Goal: Task Accomplishment & Management: Complete application form

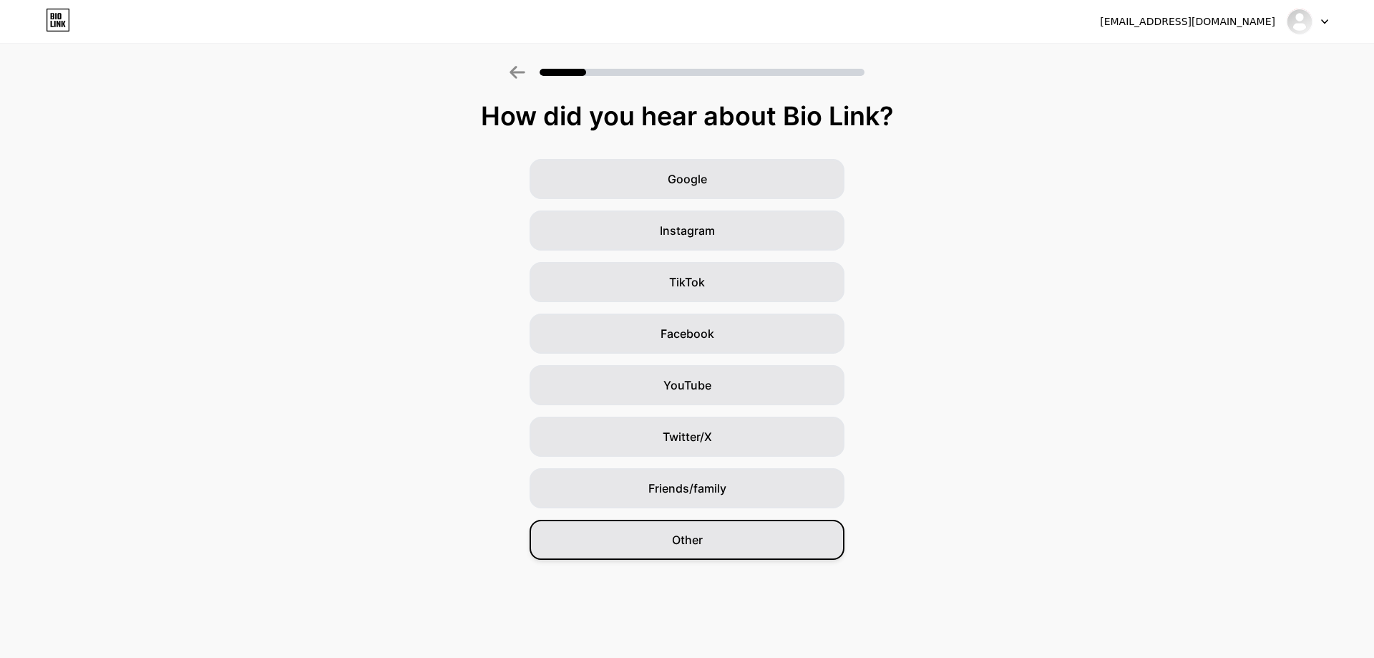
click at [676, 550] on div "Other" at bounding box center [687, 540] width 315 height 40
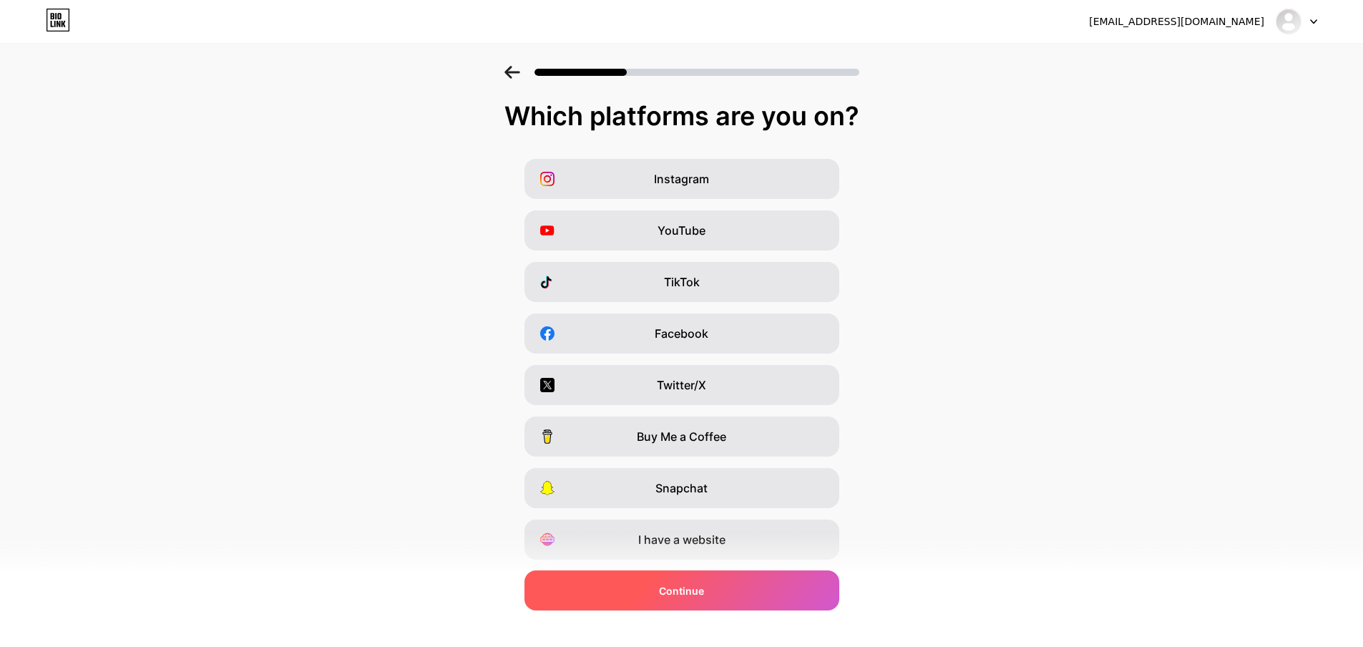
click at [669, 591] on span "Continue" at bounding box center [681, 590] width 45 height 15
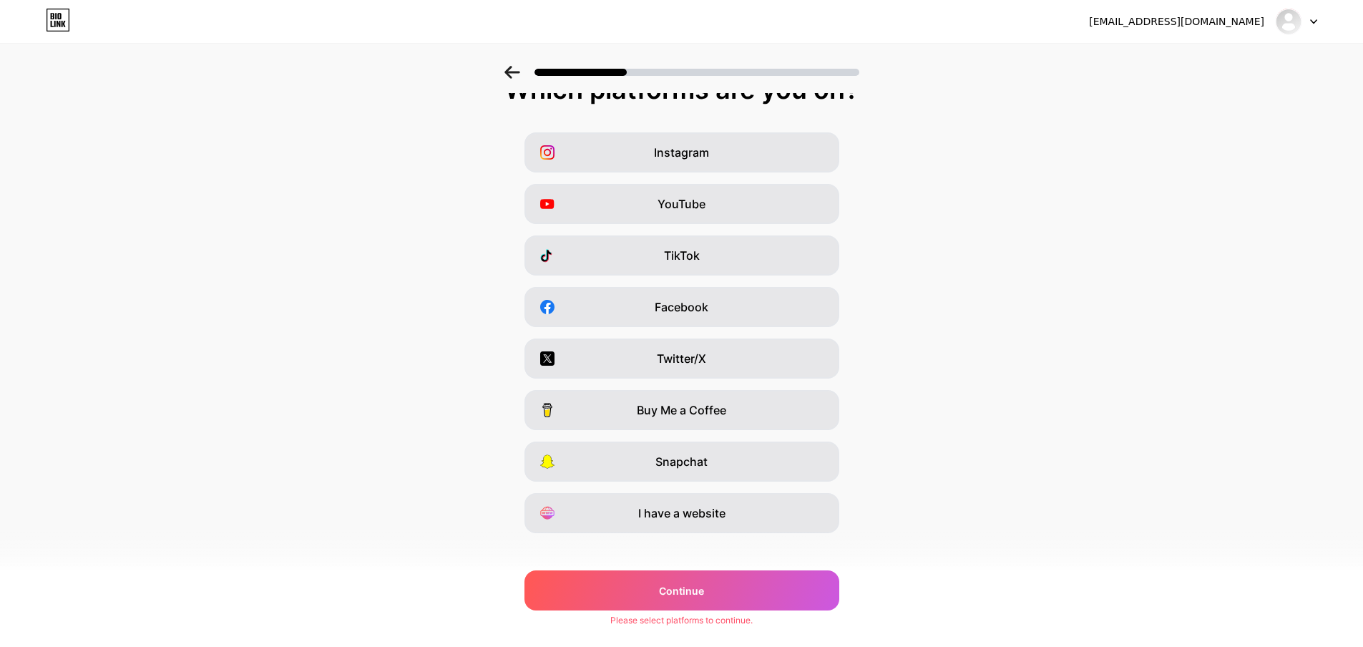
scroll to position [42, 0]
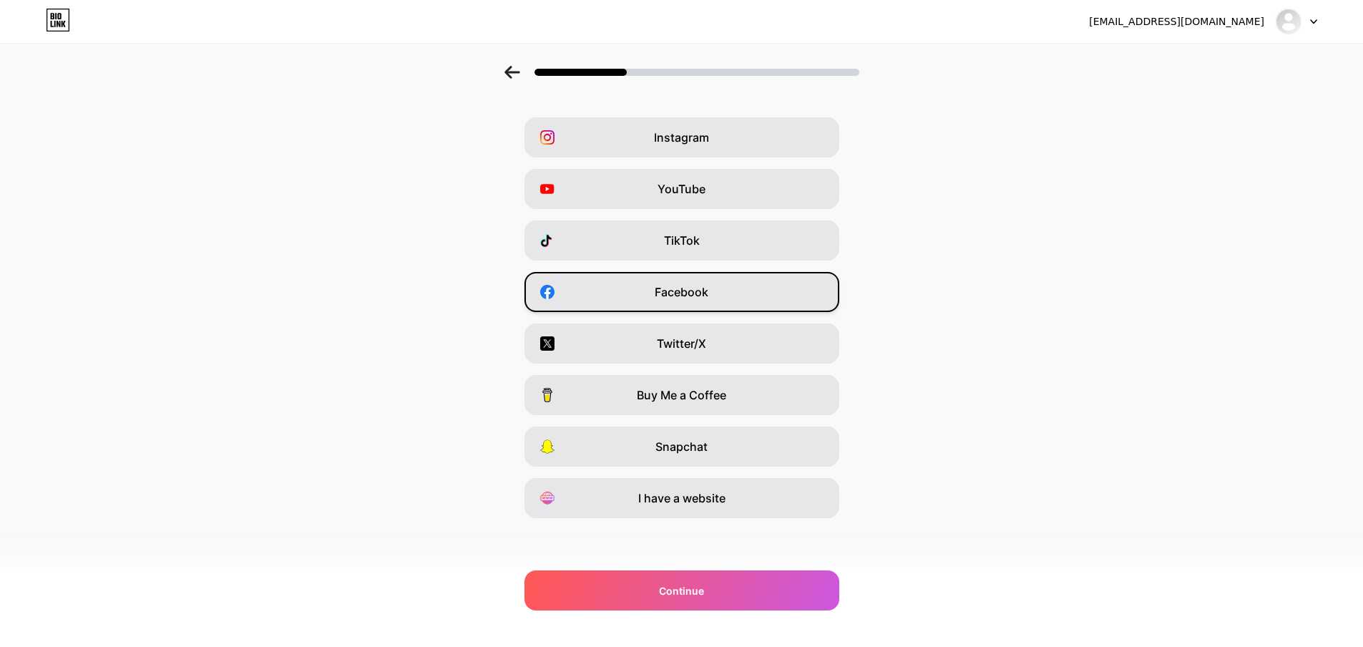
click at [731, 309] on div "Facebook" at bounding box center [682, 292] width 315 height 40
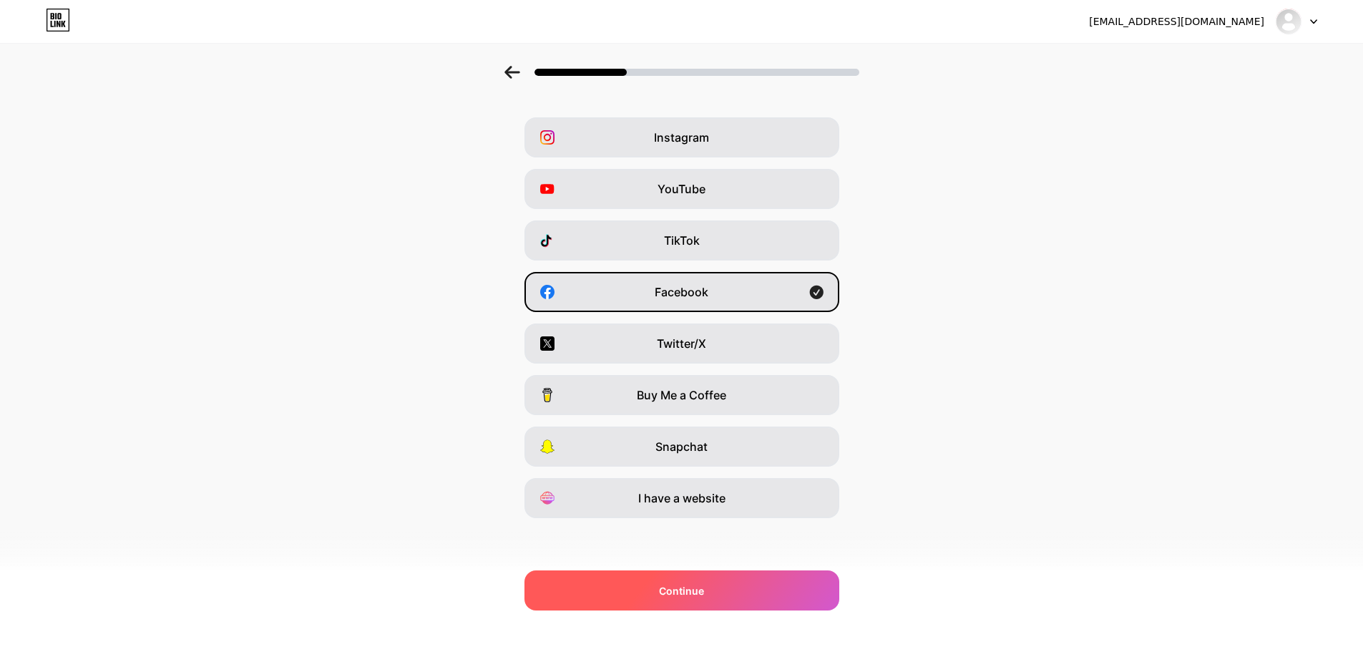
click at [704, 592] on span "Continue" at bounding box center [681, 590] width 45 height 15
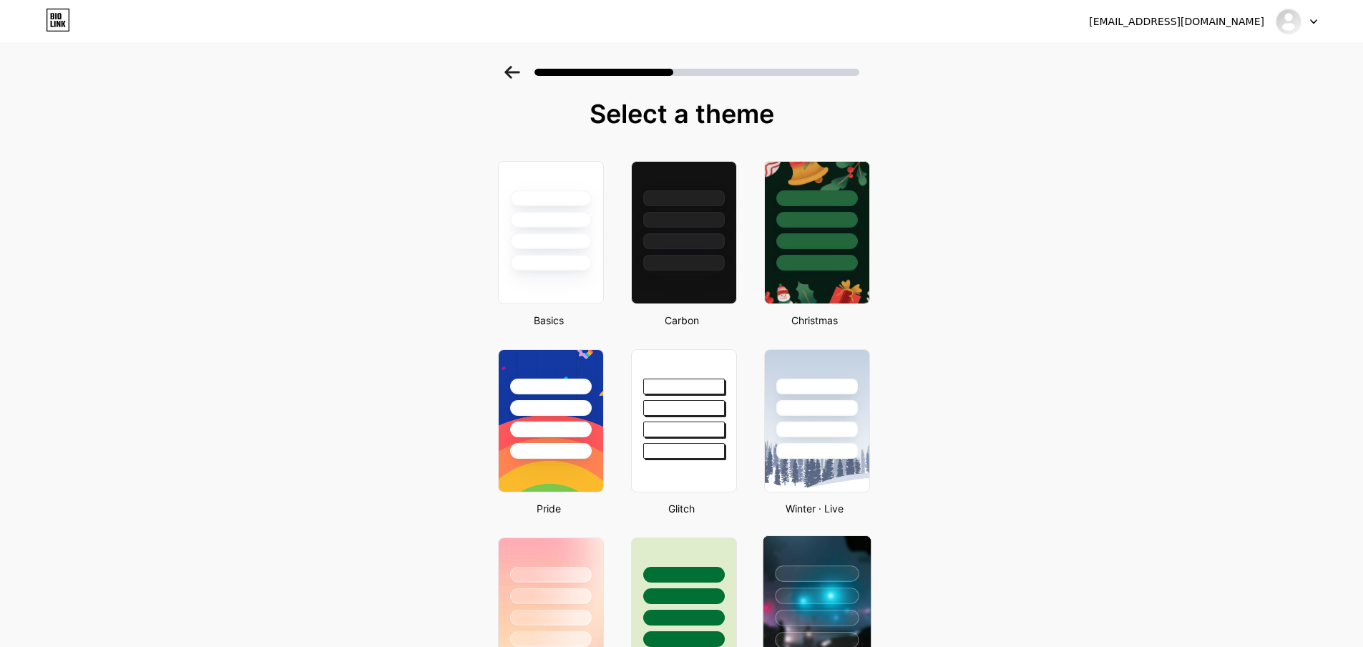
scroll to position [0, 0]
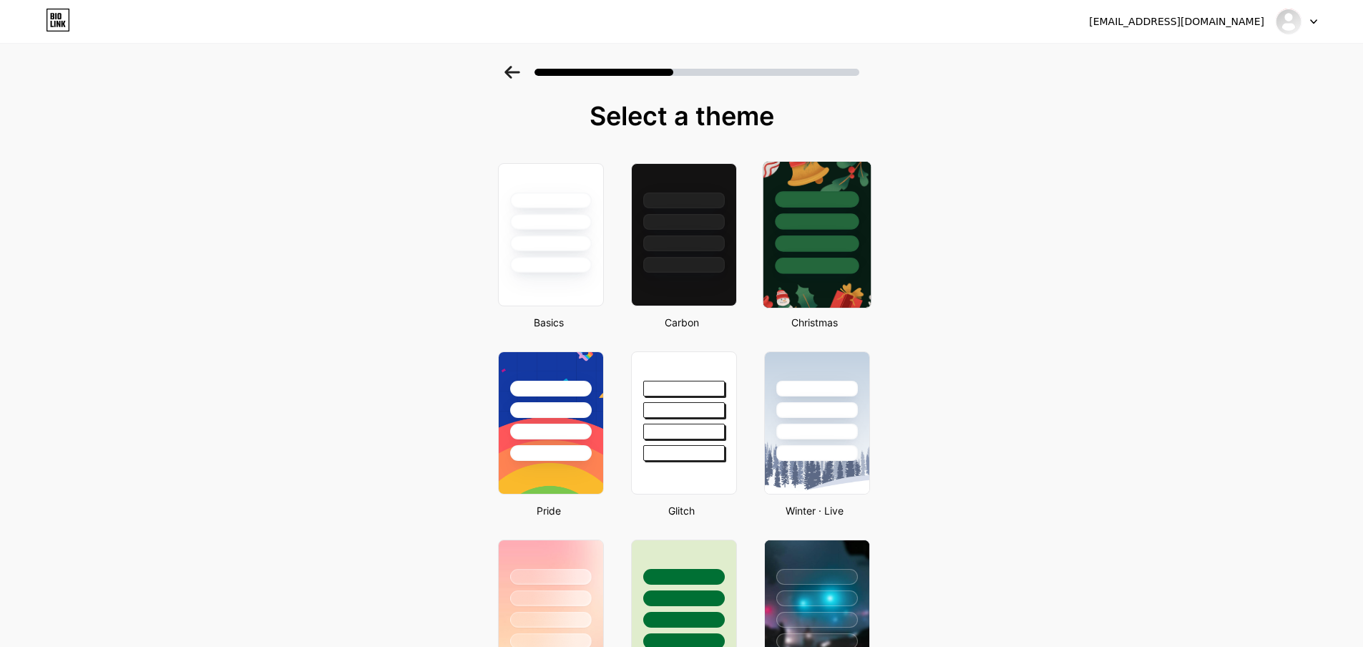
click at [834, 254] on div at bounding box center [816, 218] width 107 height 112
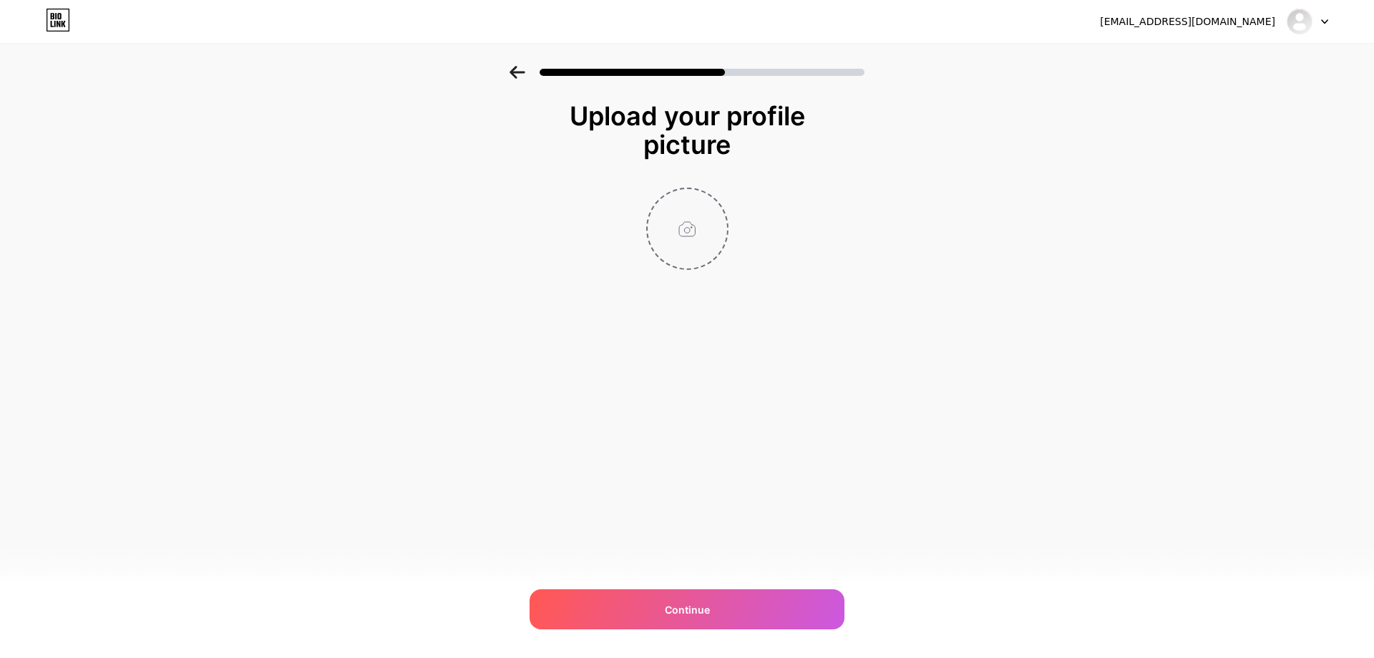
click at [688, 226] on input "file" at bounding box center [687, 228] width 79 height 79
type input "C:\fakepath\mon yêu.png"
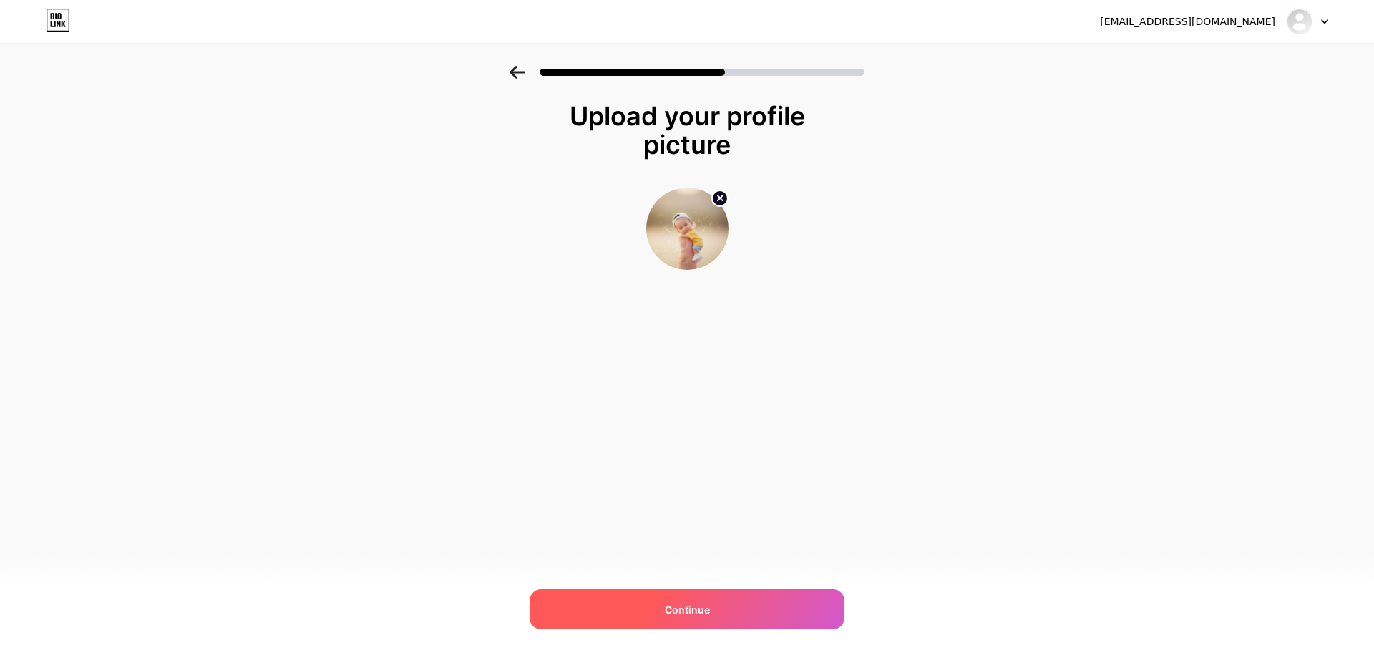
click at [676, 608] on span "Continue" at bounding box center [687, 609] width 45 height 15
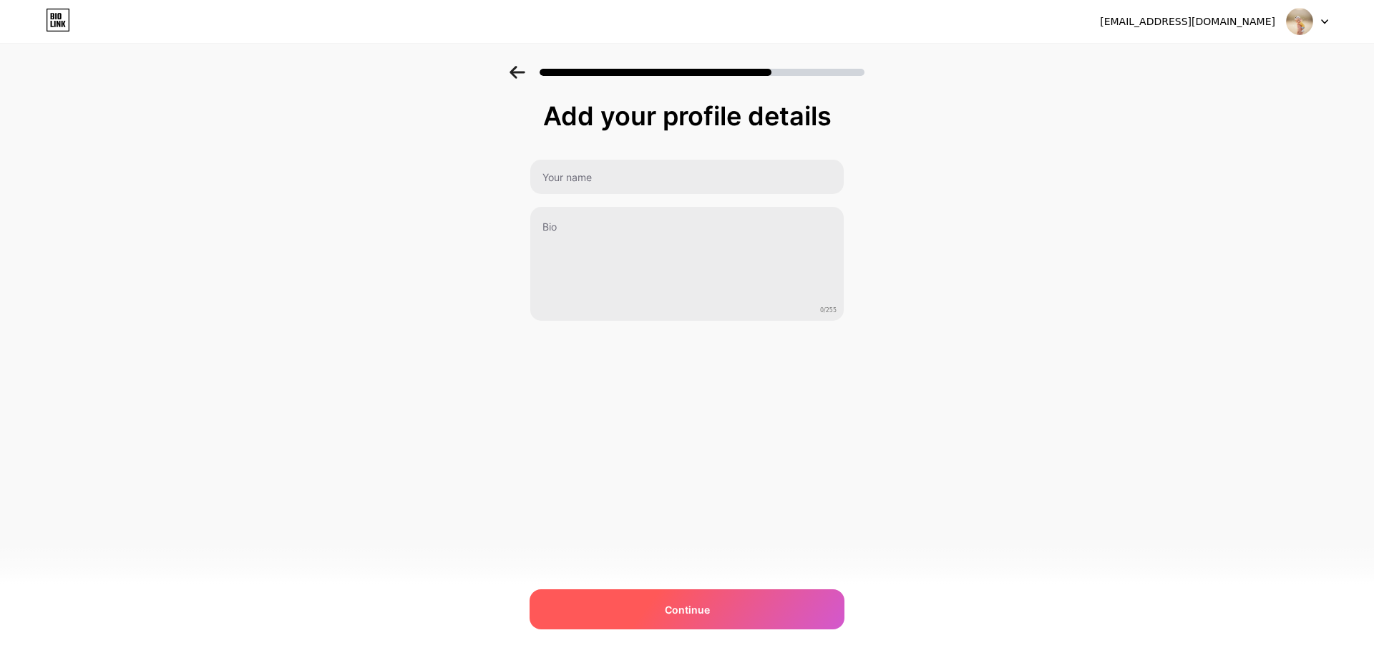
click at [663, 608] on div "Continue" at bounding box center [687, 609] width 315 height 40
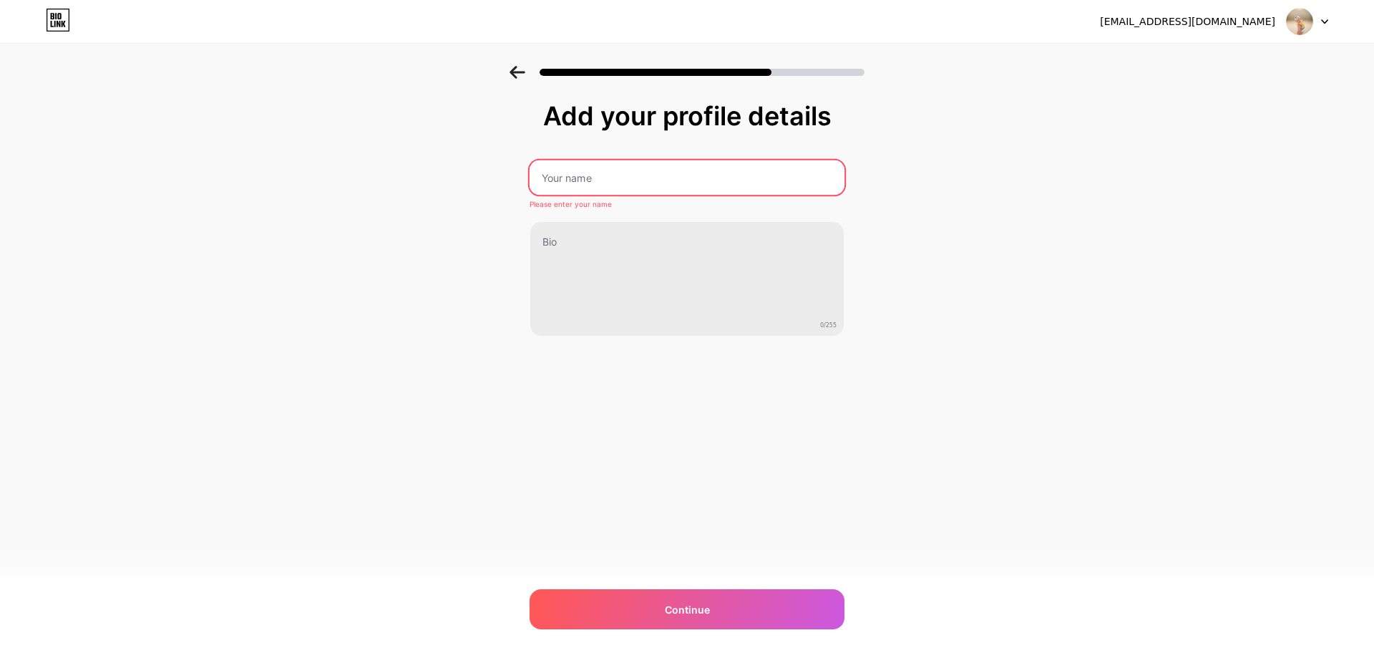
click at [616, 186] on input "text" at bounding box center [687, 177] width 315 height 34
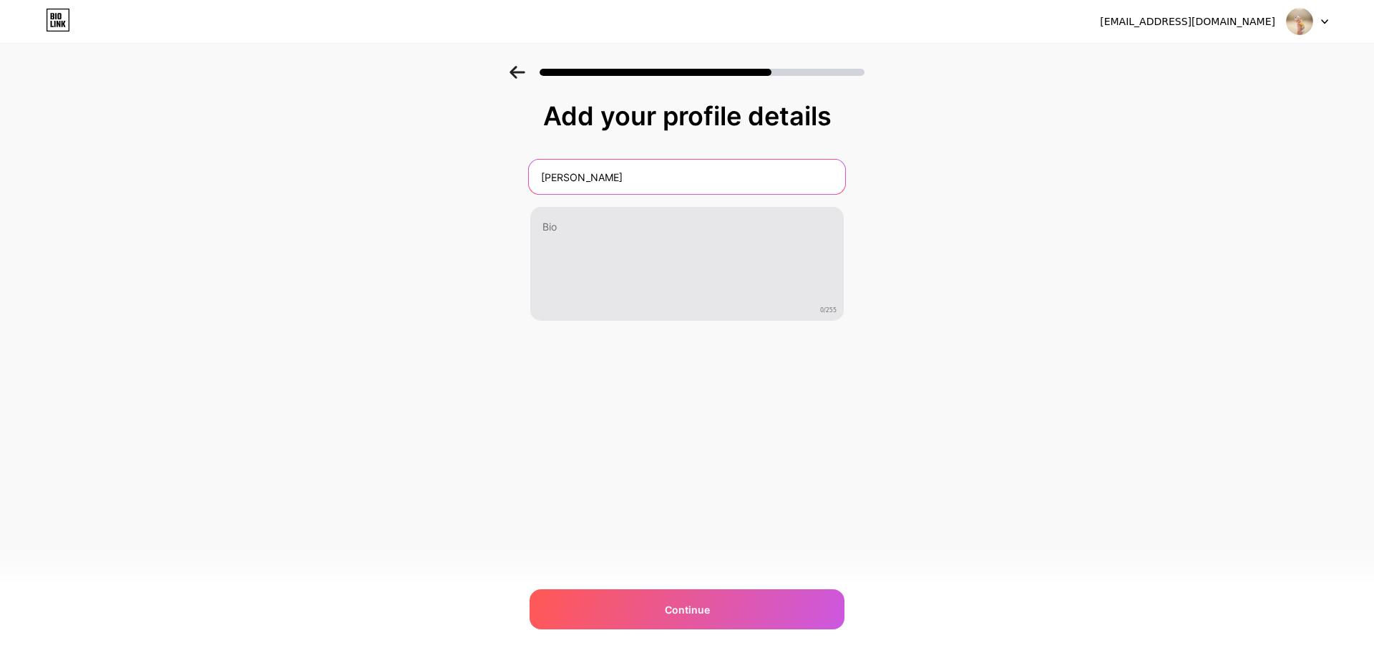
type input "[PERSON_NAME]"
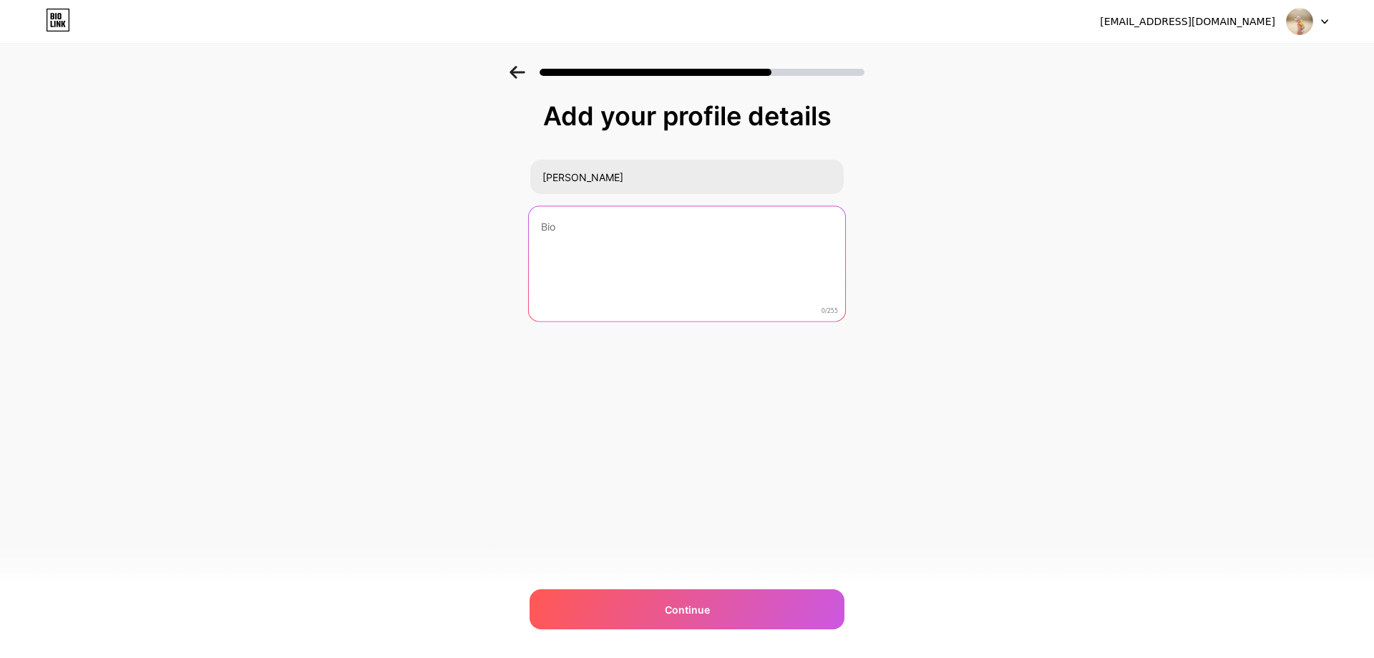
click at [581, 216] on textarea at bounding box center [687, 264] width 316 height 117
type textarea "O"
type textarea "Test"
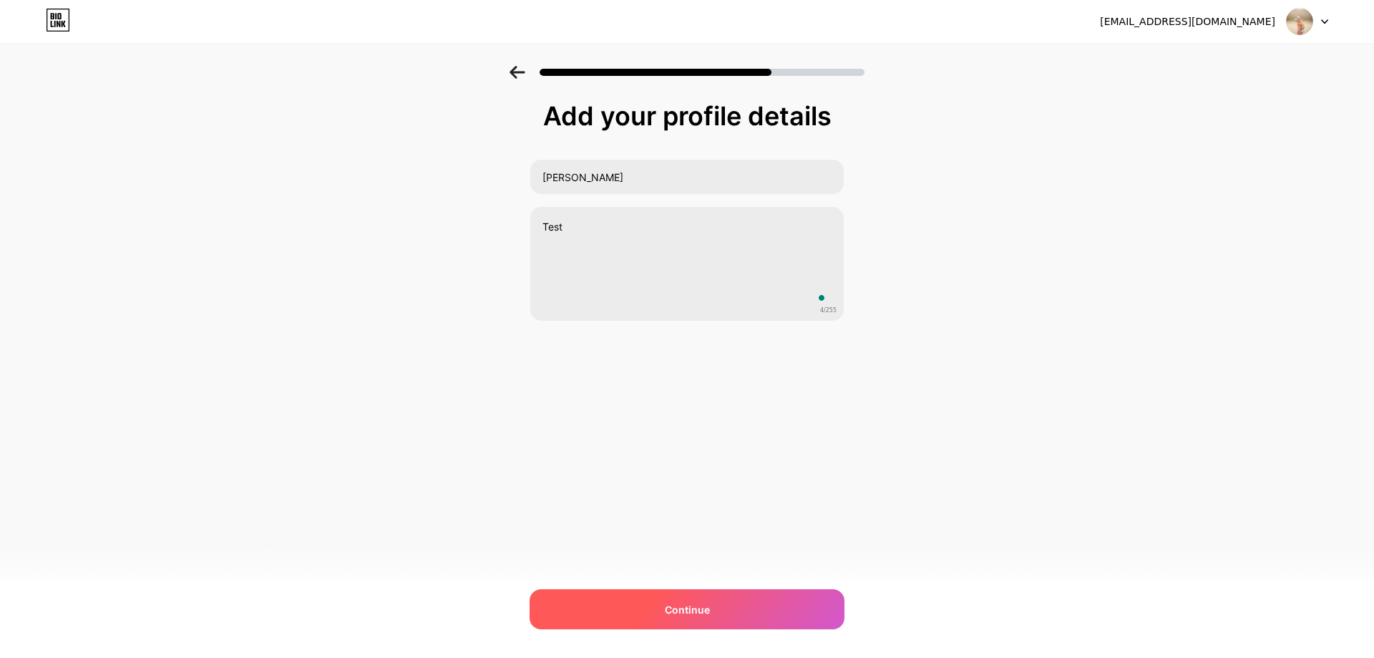
click at [691, 603] on span "Continue" at bounding box center [687, 609] width 45 height 15
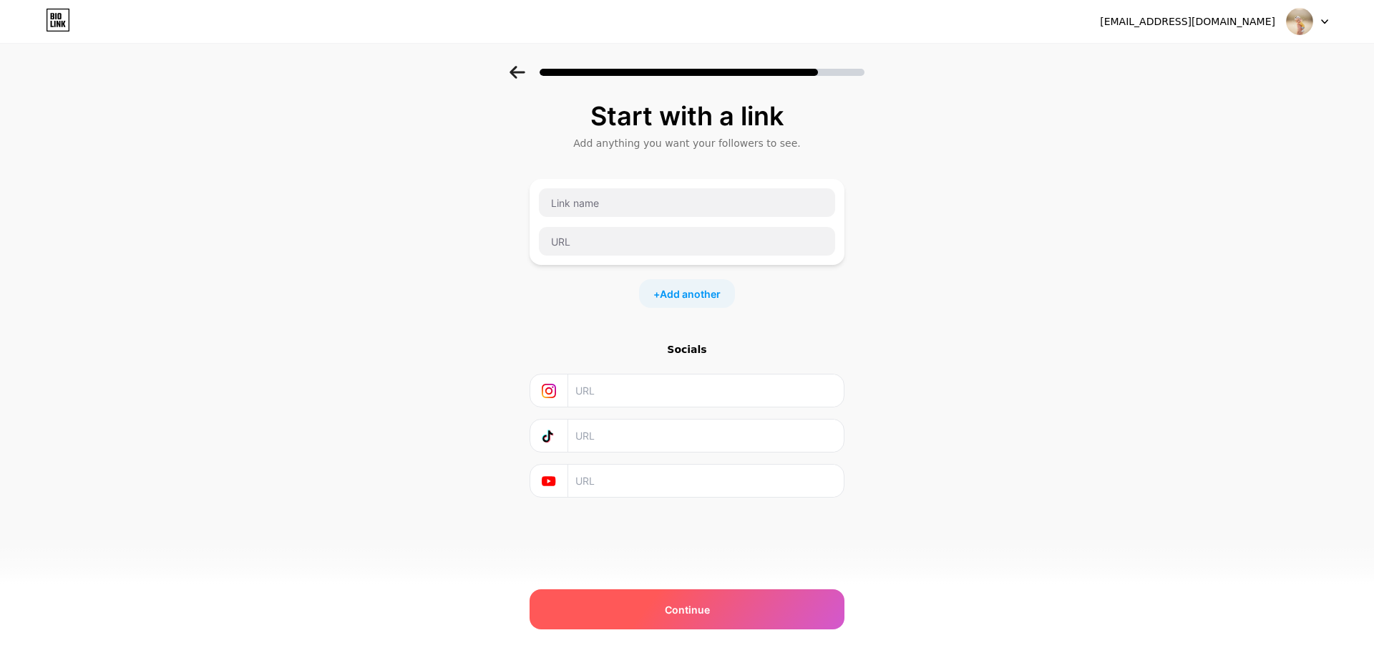
click at [683, 614] on span "Continue" at bounding box center [687, 609] width 45 height 15
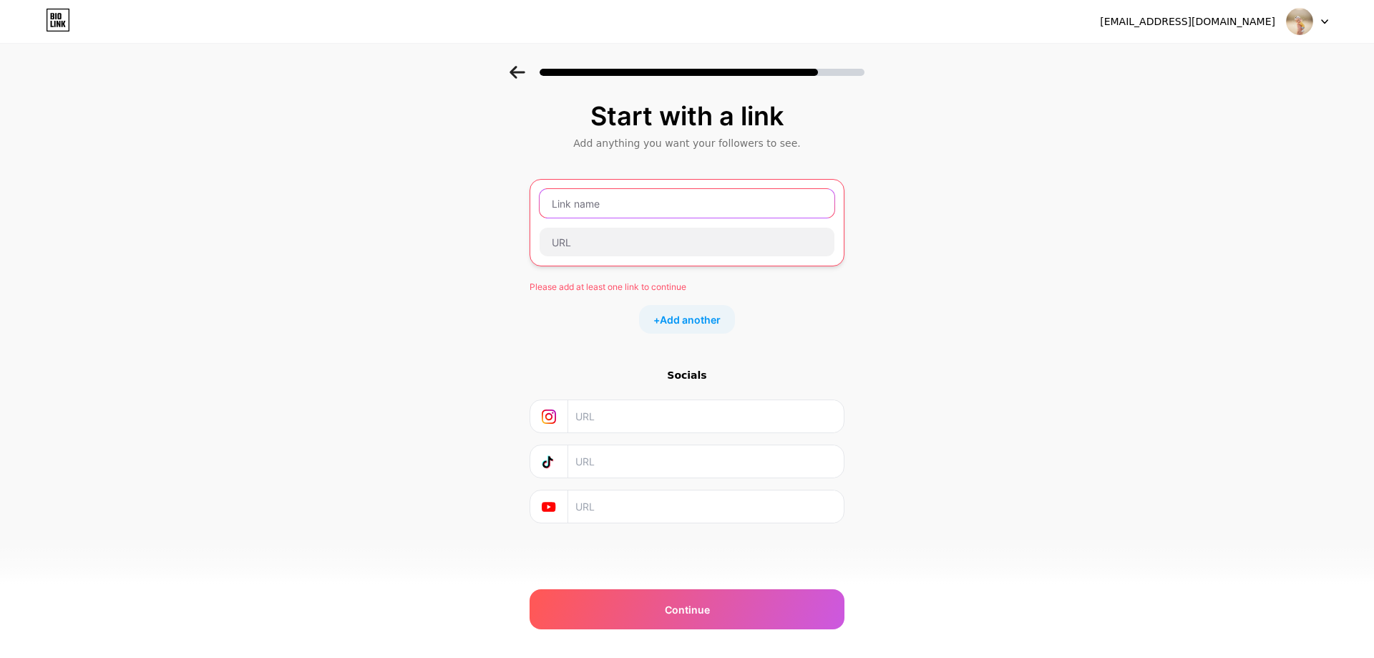
click at [602, 194] on input "text" at bounding box center [687, 203] width 295 height 29
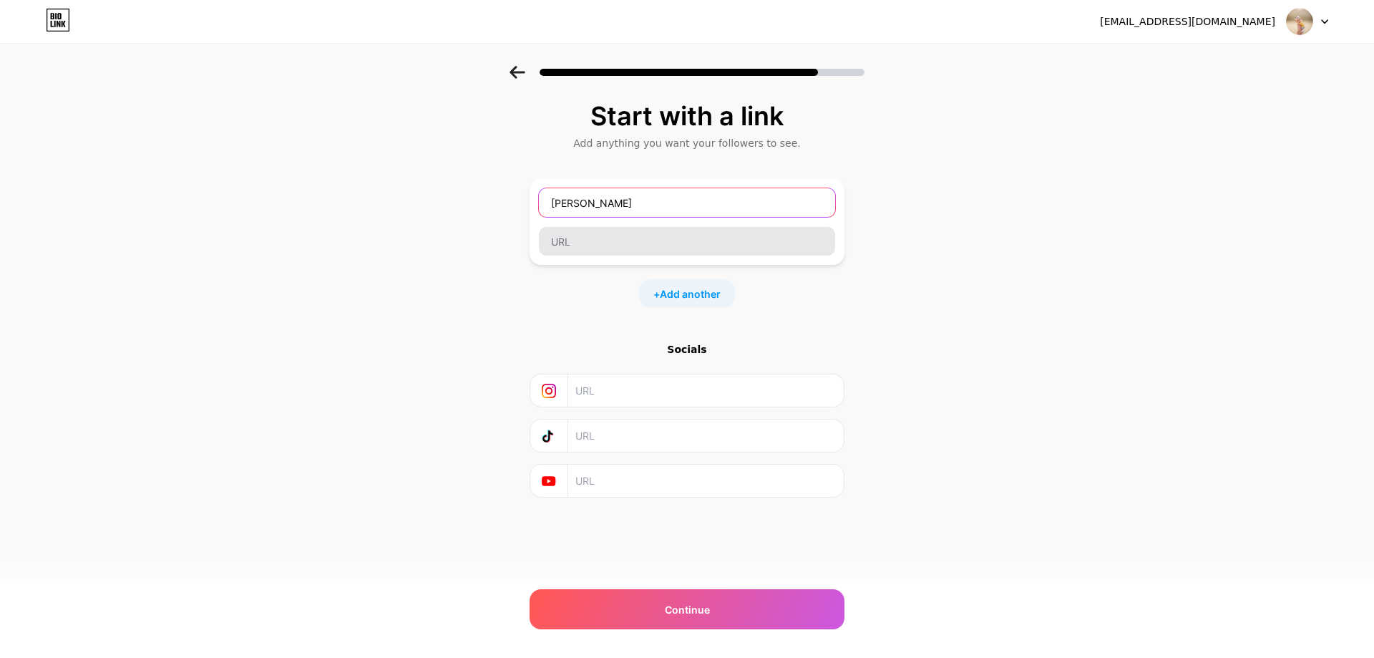
type input "[PERSON_NAME]"
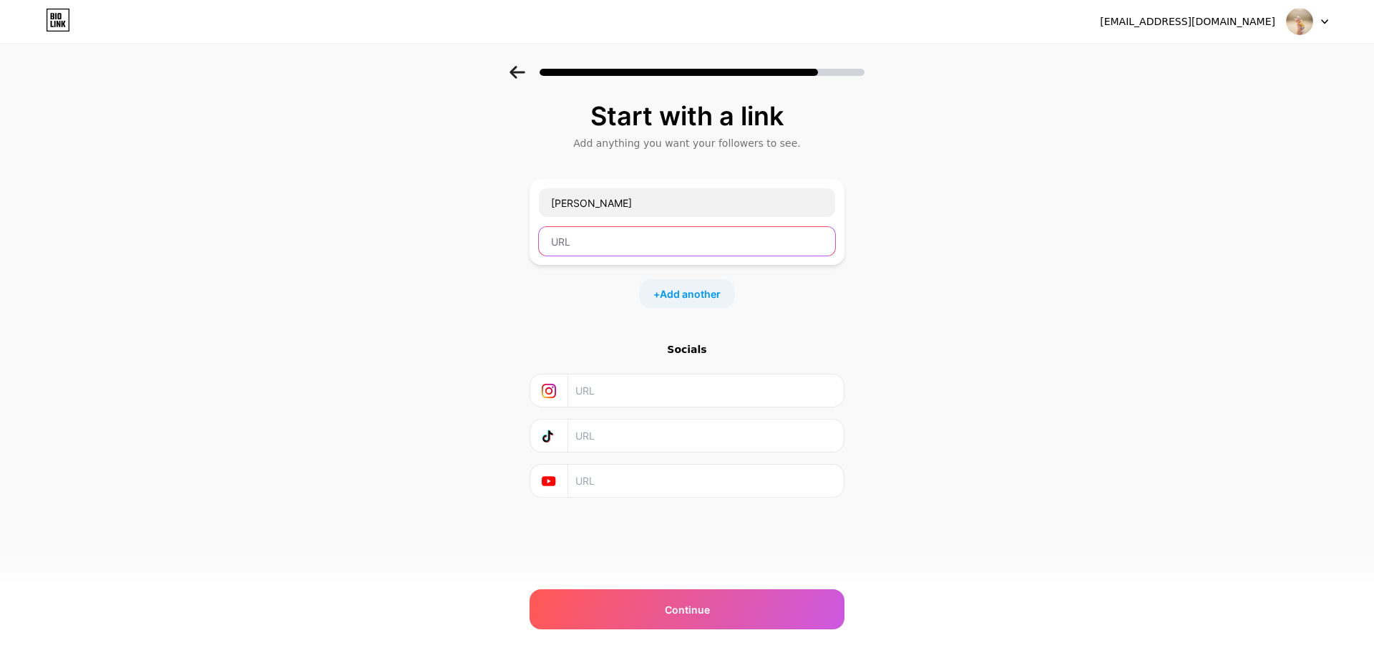
click at [666, 244] on input "text" at bounding box center [687, 241] width 296 height 29
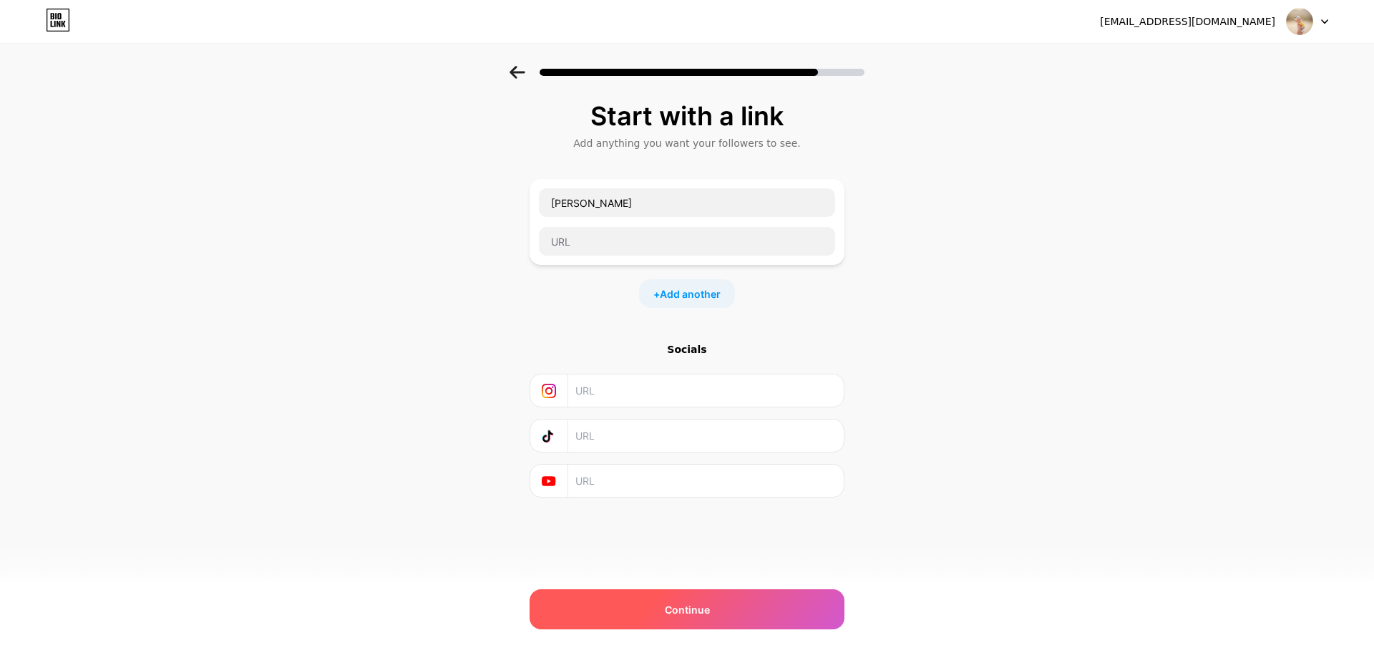
click at [699, 615] on span "Continue" at bounding box center [687, 609] width 45 height 15
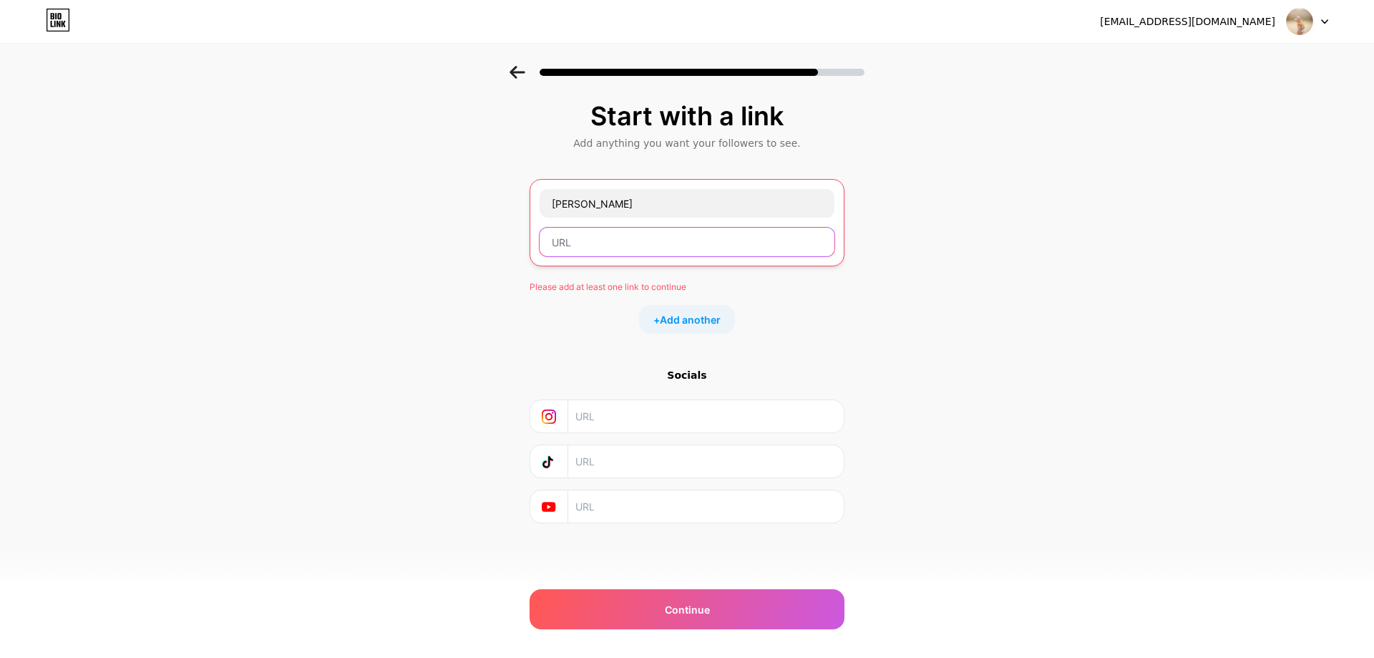
click at [592, 242] on input "text" at bounding box center [687, 242] width 295 height 29
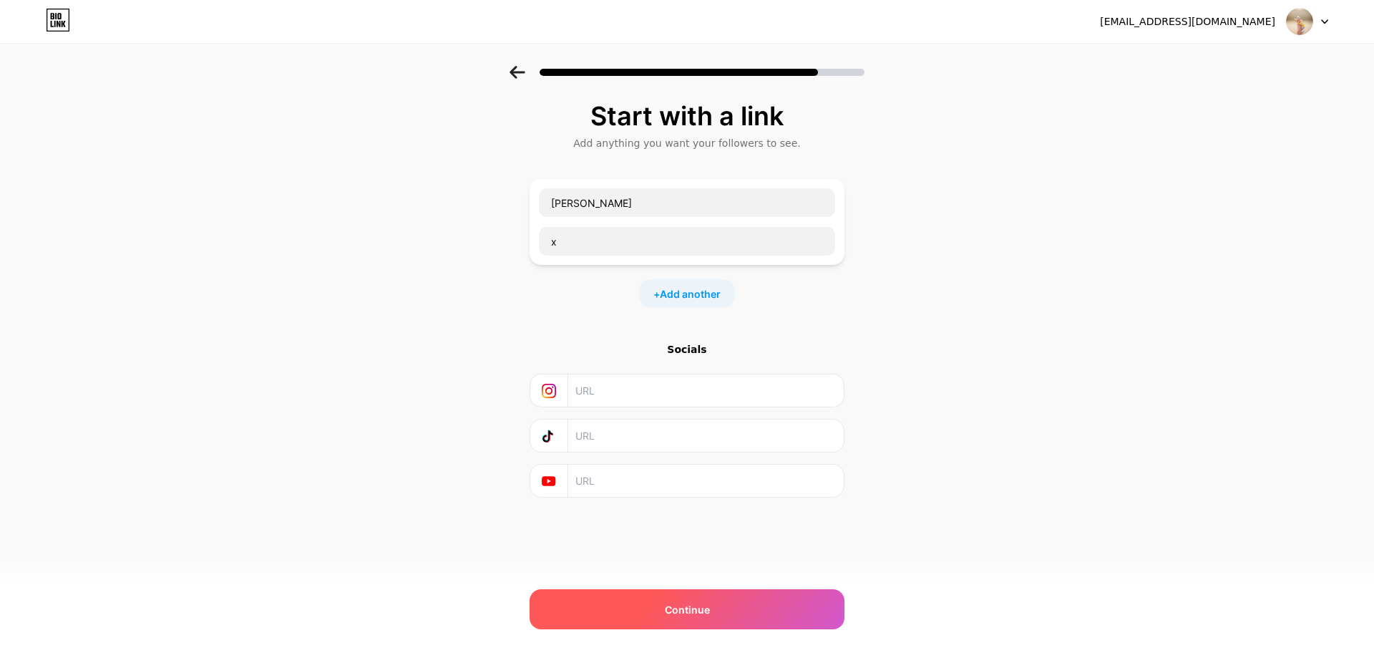
click at [690, 610] on span "Continue" at bounding box center [687, 609] width 45 height 15
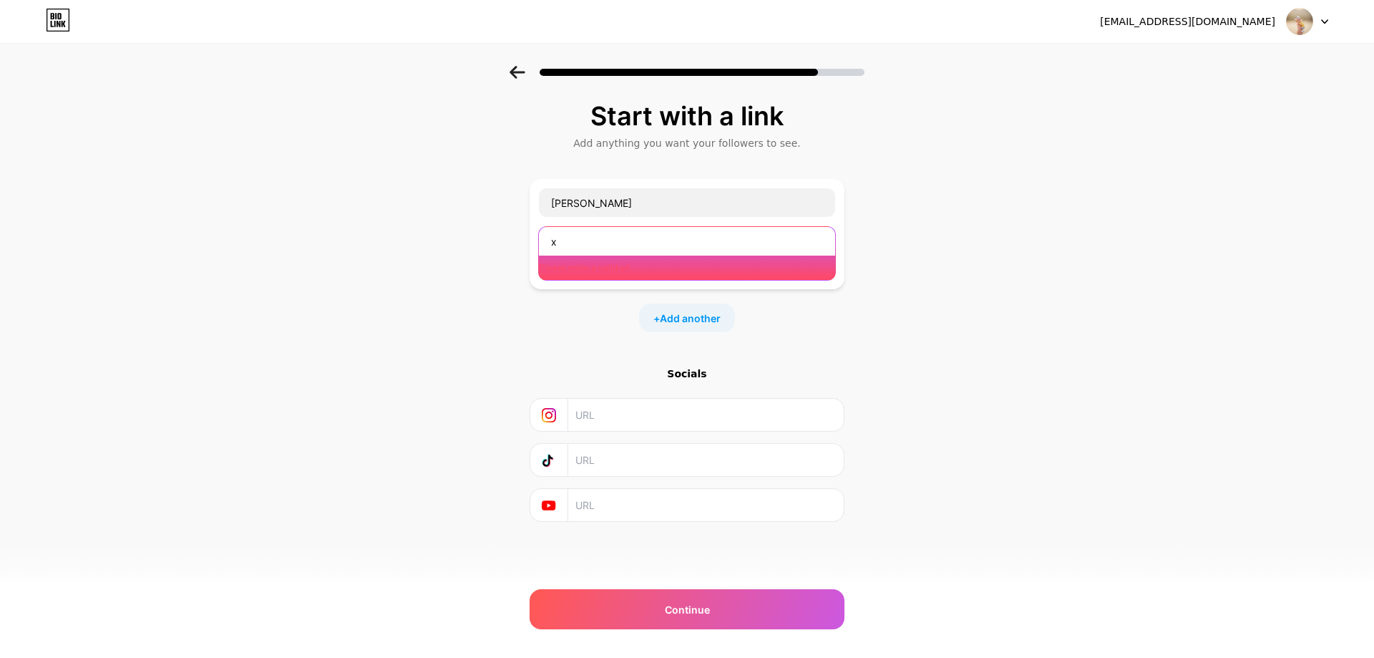
click at [590, 243] on input "x" at bounding box center [687, 241] width 296 height 29
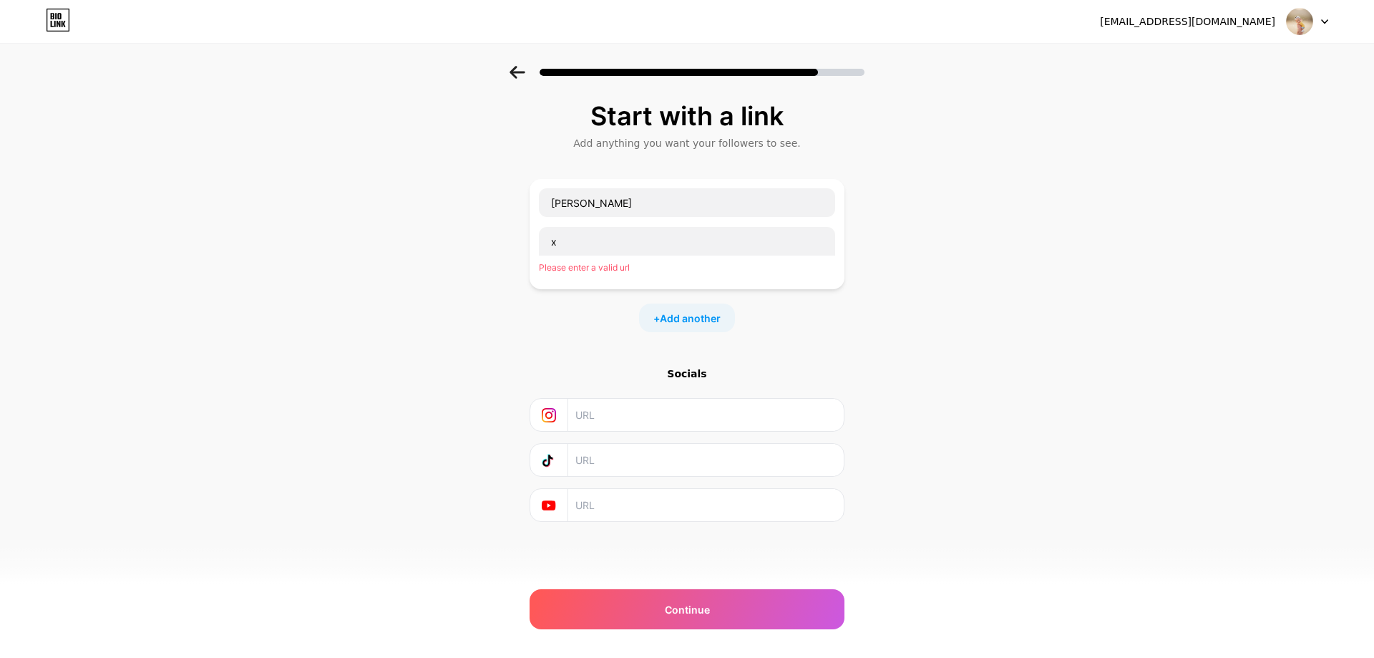
click at [1123, 262] on div "Start with a link Add anything you want your followers to see. [PERSON_NAME] x …" at bounding box center [687, 329] width 1374 height 527
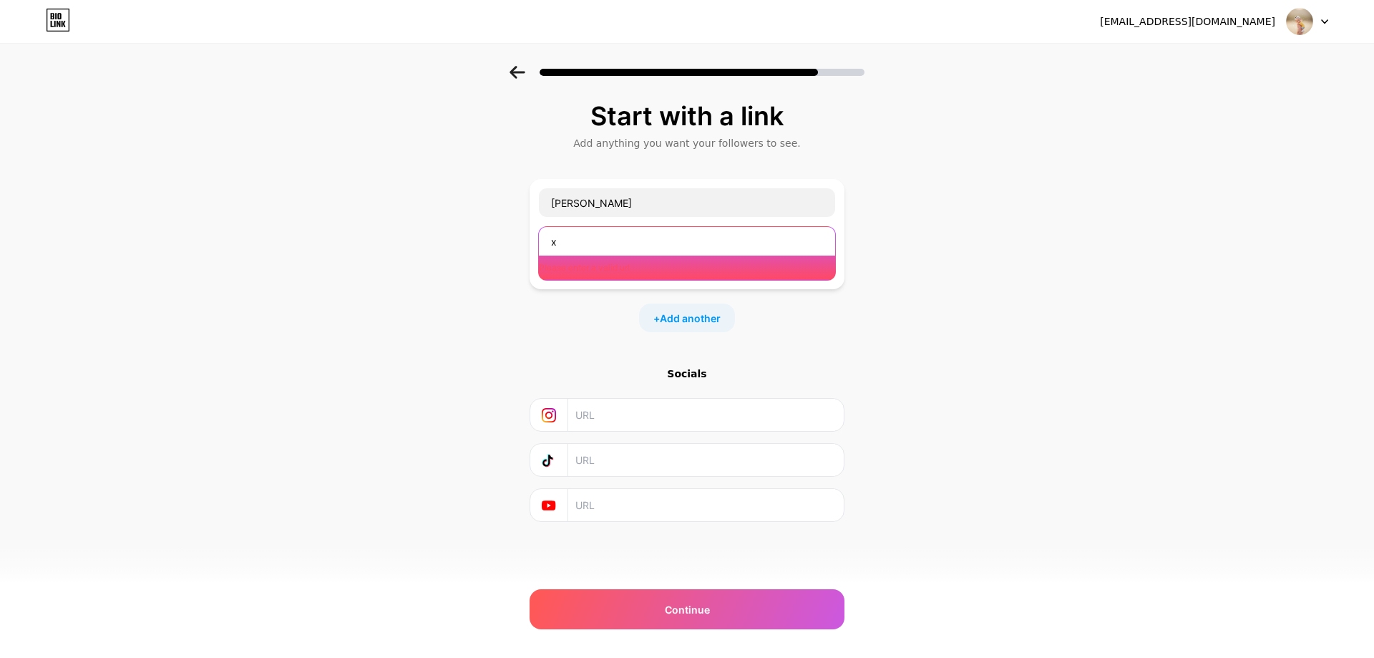
drag, startPoint x: 614, startPoint y: 250, endPoint x: 492, endPoint y: 260, distance: 122.8
click at [493, 261] on div "Start with a link Add anything you want your followers to see. [PERSON_NAME] x …" at bounding box center [687, 329] width 1374 height 527
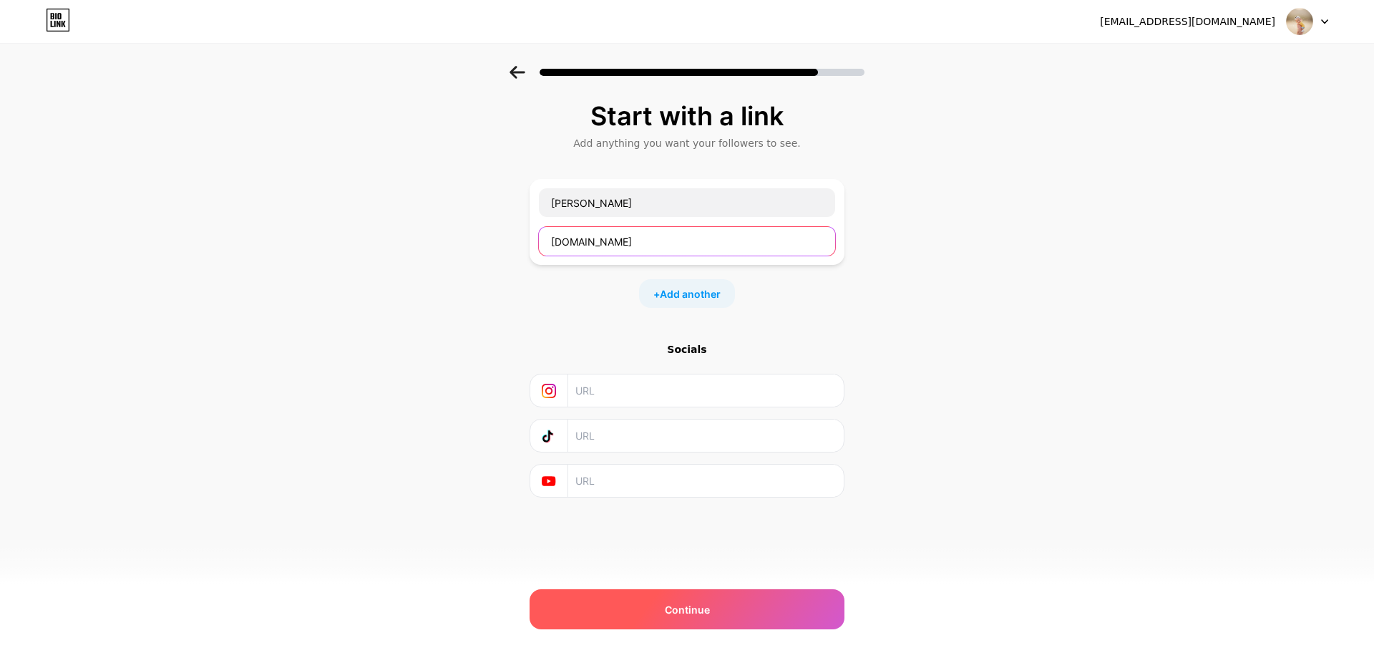
type input "[DOMAIN_NAME]"
click at [697, 613] on span "Continue" at bounding box center [687, 609] width 45 height 15
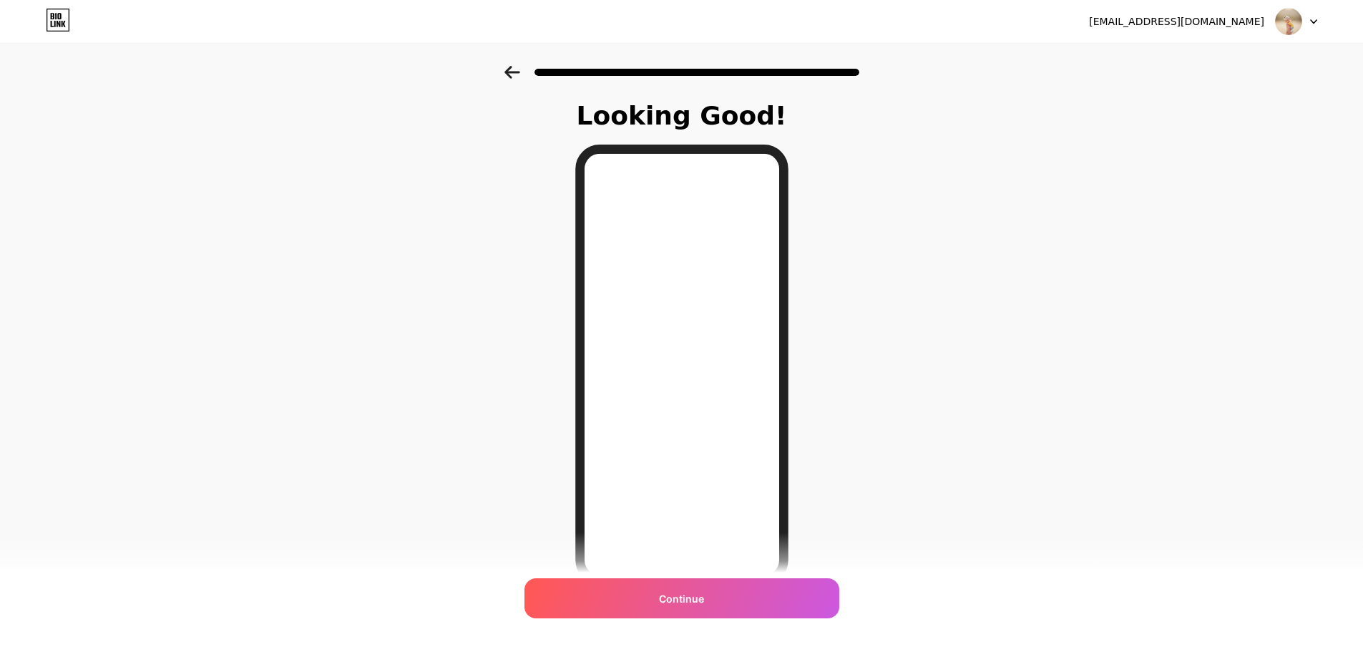
scroll to position [72, 0]
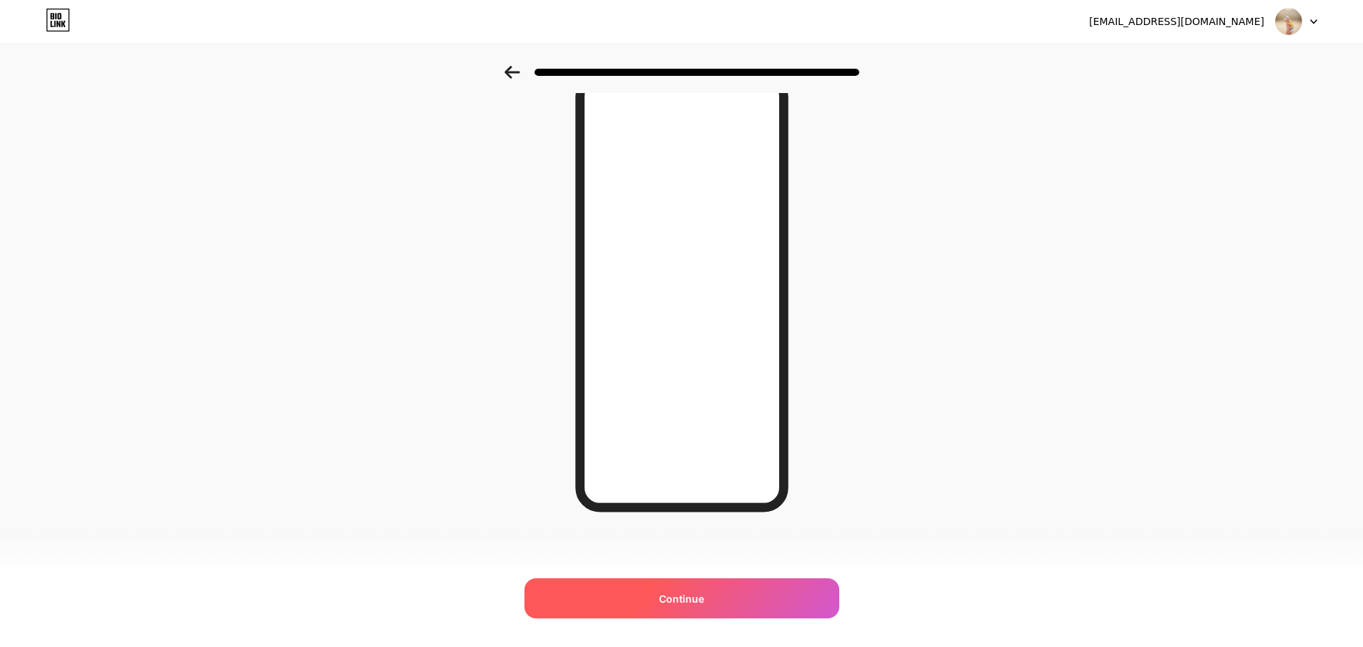
click at [675, 600] on span "Continue" at bounding box center [681, 598] width 45 height 15
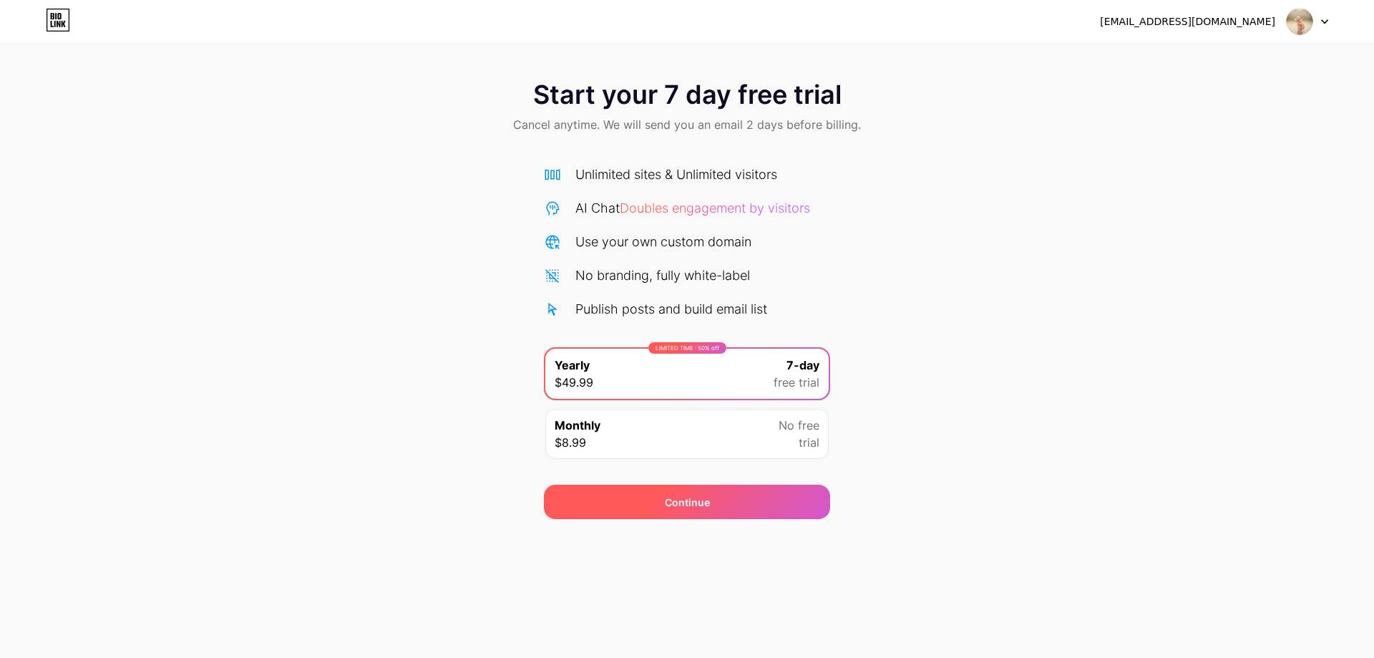
click at [688, 499] on span "Continue" at bounding box center [687, 502] width 45 height 15
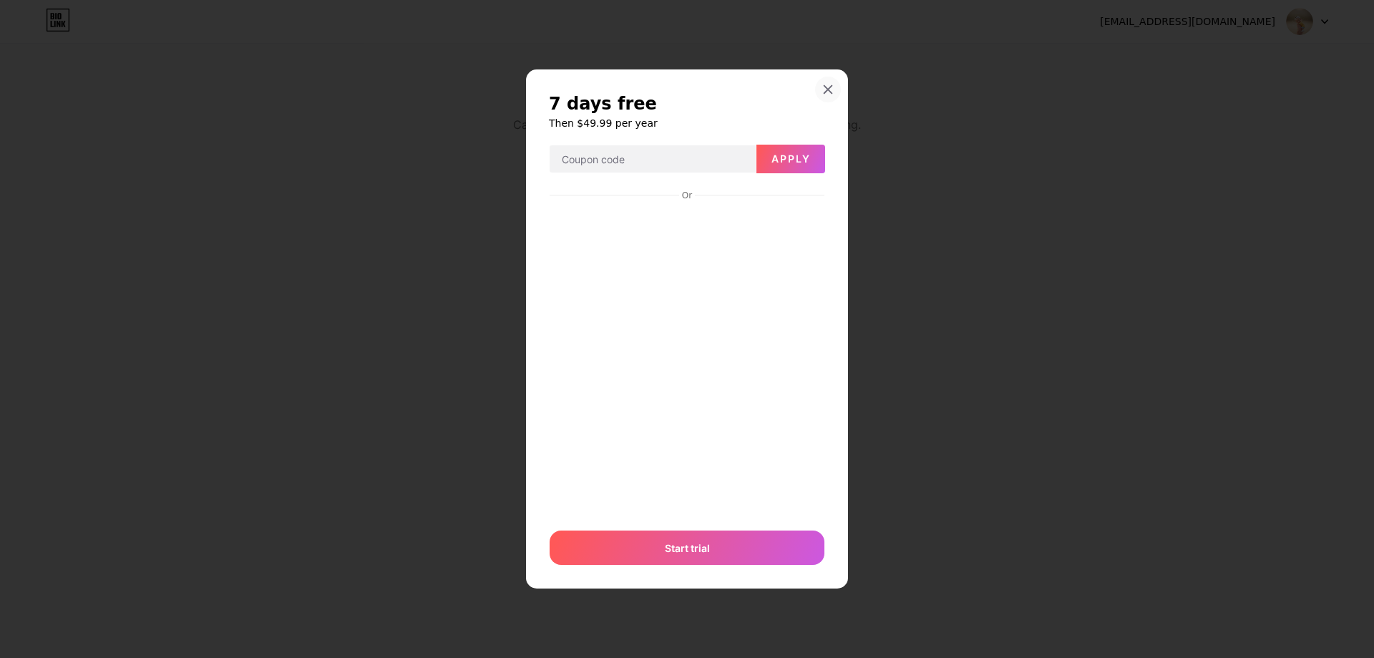
click at [829, 89] on icon at bounding box center [828, 89] width 8 height 8
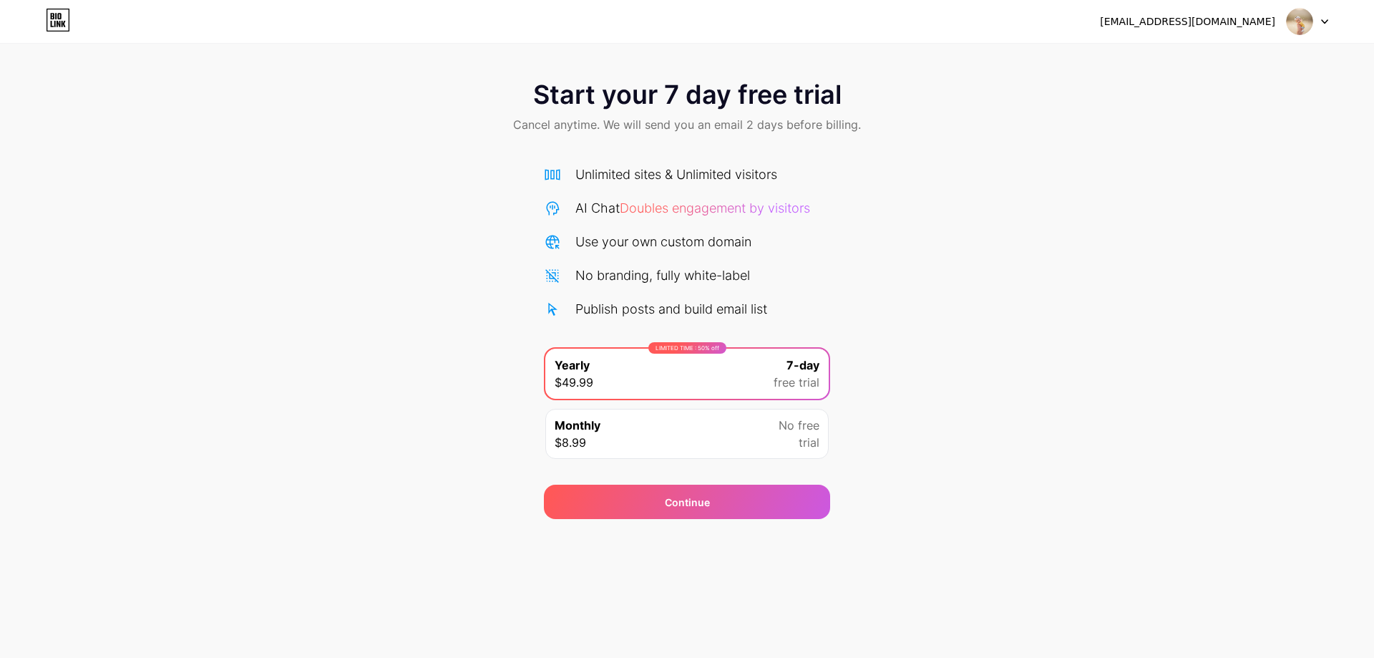
click at [718, 437] on div "Monthly $8.99 No free trial" at bounding box center [686, 434] width 283 height 50
click at [1168, 296] on div "Start your 7 day free trial Cancel anytime. We will send you an email 2 days be…" at bounding box center [687, 292] width 1374 height 453
click at [703, 274] on div "No branding, fully white-label" at bounding box center [662, 275] width 175 height 19
click at [1320, 21] on div at bounding box center [1308, 22] width 42 height 26
